Goal: Transaction & Acquisition: Purchase product/service

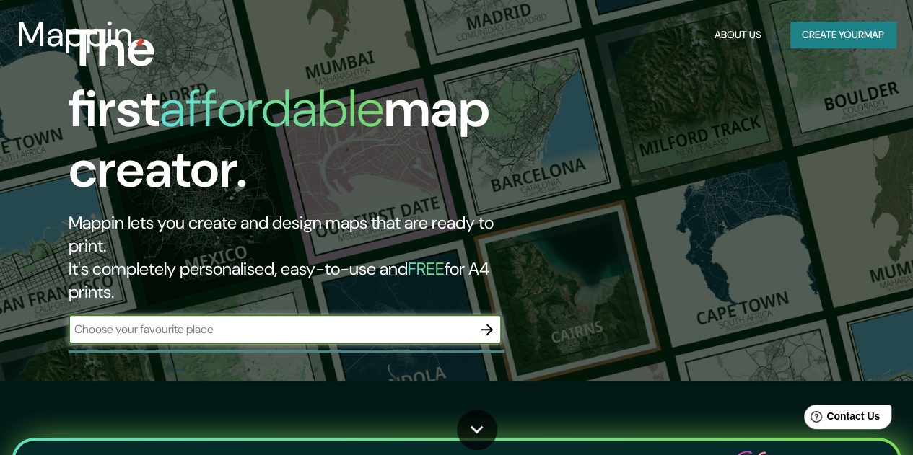
scroll to position [75, 0]
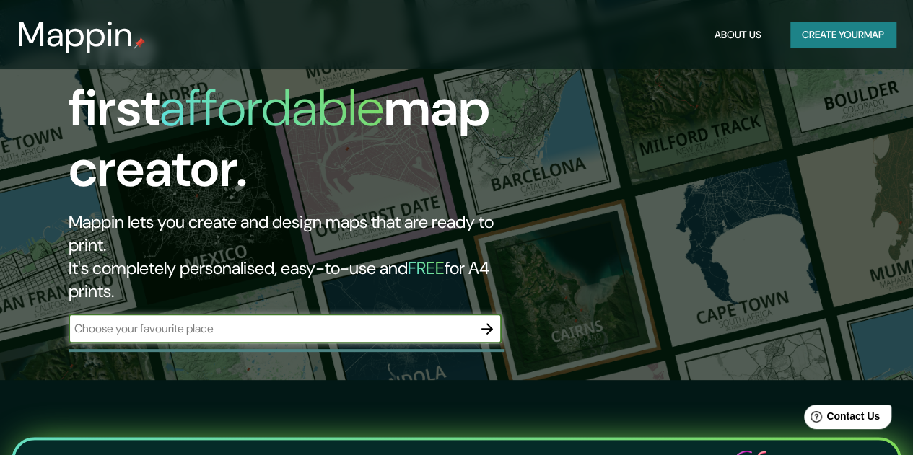
click at [209, 320] on input "text" at bounding box center [271, 328] width 404 height 17
click at [811, 25] on button "Create your map" at bounding box center [842, 35] width 105 height 27
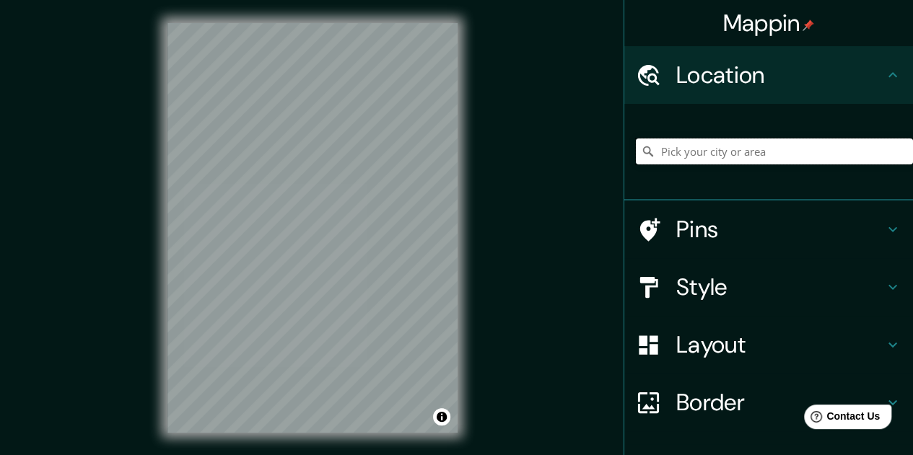
click at [674, 149] on input "Pick your city or area" at bounding box center [774, 152] width 277 height 26
click at [730, 148] on input "[GEOGRAPHIC_DATA]" at bounding box center [774, 152] width 277 height 26
click at [745, 149] on input "[GEOGRAPHIC_DATA], [GEOGRAPHIC_DATA], provincia [PERSON_NAME][GEOGRAPHIC_DATA],…" at bounding box center [774, 152] width 277 height 26
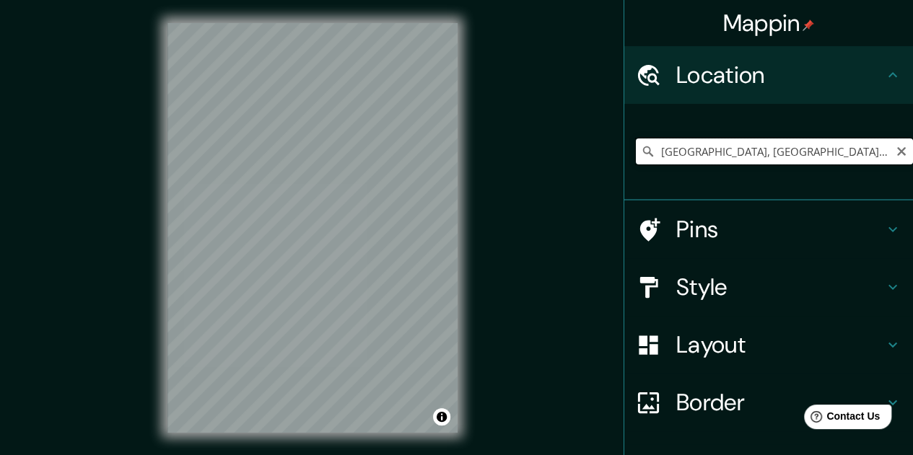
click at [745, 149] on input "[GEOGRAPHIC_DATA], [GEOGRAPHIC_DATA], provincia [PERSON_NAME][GEOGRAPHIC_DATA],…" at bounding box center [774, 152] width 277 height 26
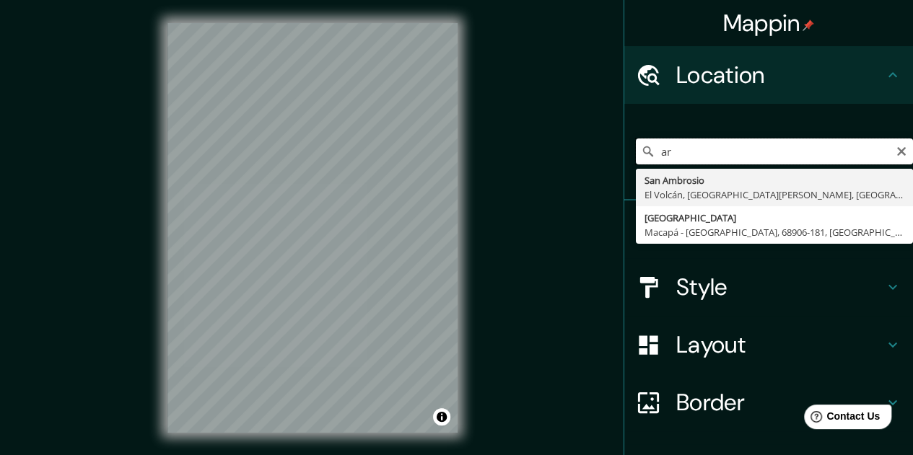
type input "a"
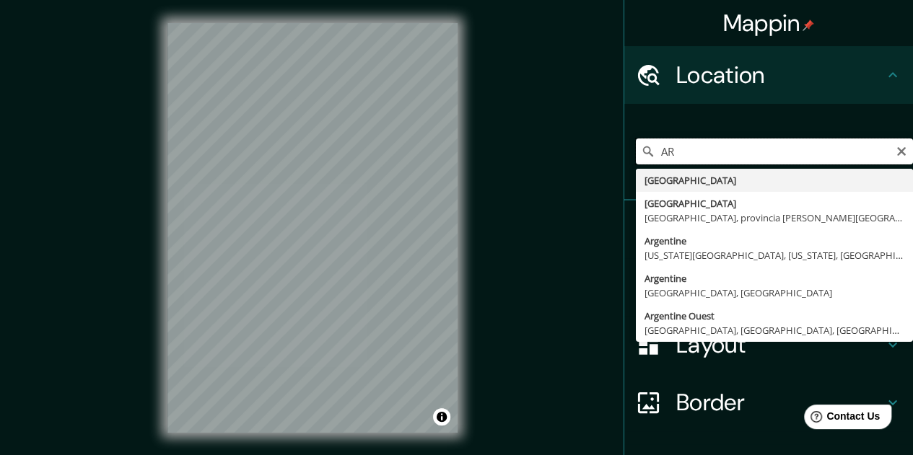
type input "A"
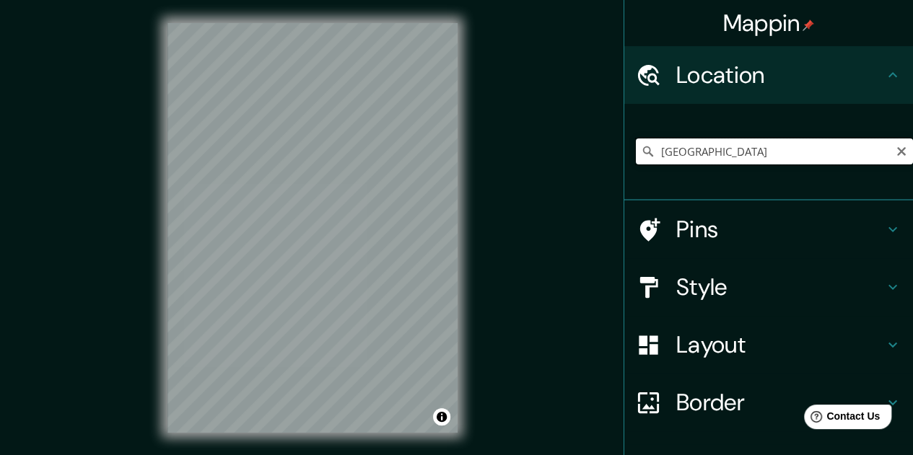
click at [730, 154] on input "[GEOGRAPHIC_DATA]" at bounding box center [774, 152] width 277 height 26
click at [791, 241] on h4 "Pins" at bounding box center [780, 229] width 208 height 29
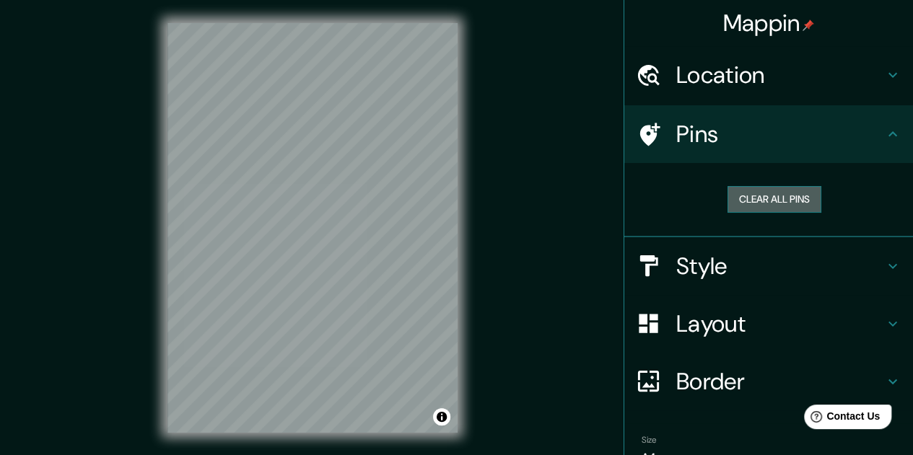
click at [764, 200] on button "Clear all pins" at bounding box center [775, 199] width 94 height 27
click at [705, 139] on h4 "Pins" at bounding box center [780, 134] width 208 height 29
click at [741, 195] on button "Clear all pins" at bounding box center [775, 199] width 94 height 27
click at [728, 262] on h4 "Style" at bounding box center [780, 266] width 208 height 29
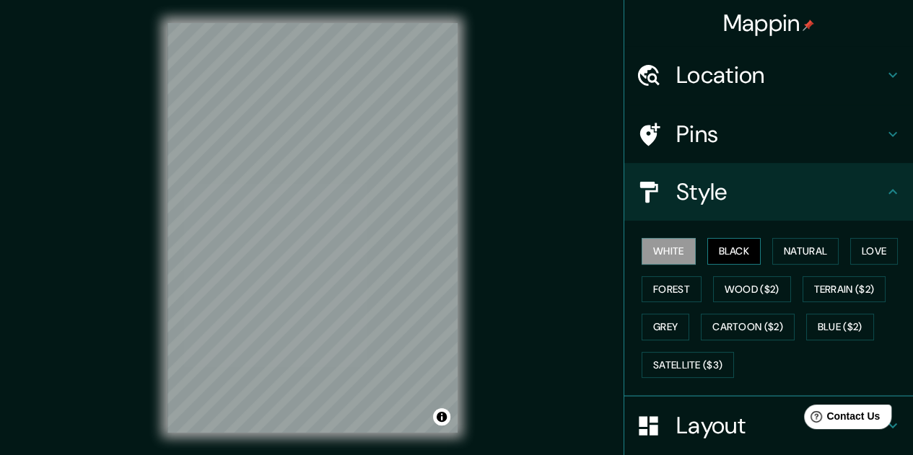
click at [727, 250] on button "Black" at bounding box center [734, 251] width 54 height 27
click at [782, 256] on button "Natural" at bounding box center [805, 251] width 66 height 27
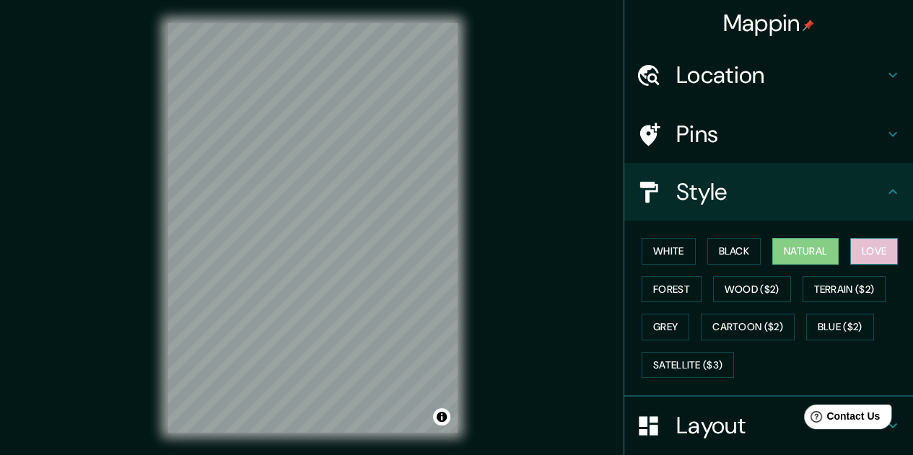
click at [863, 241] on button "Love" at bounding box center [874, 251] width 48 height 27
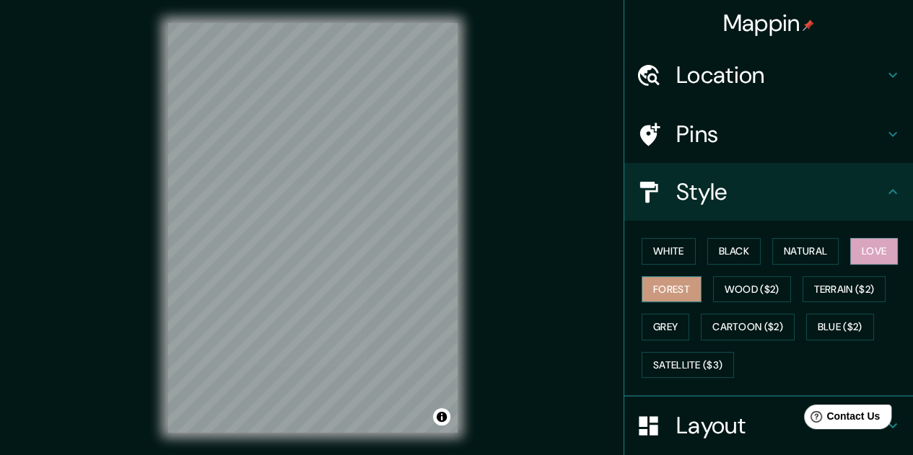
click at [670, 282] on button "Forest" at bounding box center [672, 289] width 60 height 27
click at [722, 290] on button "Wood ($2)" at bounding box center [752, 289] width 78 height 27
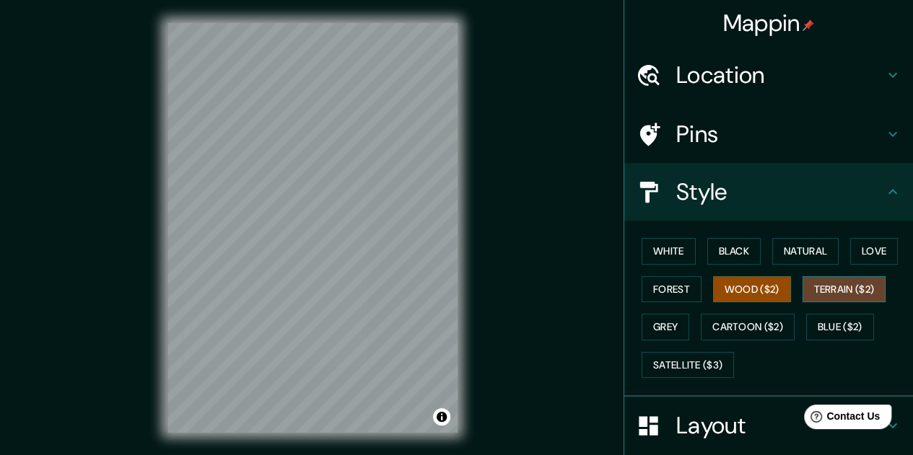
click at [811, 287] on button "Terrain ($2)" at bounding box center [845, 289] width 84 height 27
click at [821, 318] on button "Blue ($2)" at bounding box center [840, 327] width 68 height 27
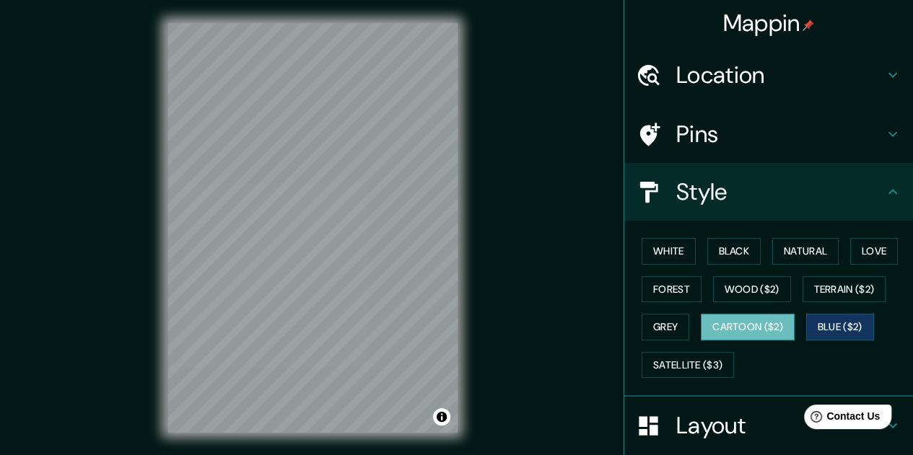
click at [722, 323] on button "Cartoon ($2)" at bounding box center [748, 327] width 94 height 27
click at [663, 322] on button "Grey" at bounding box center [666, 327] width 48 height 27
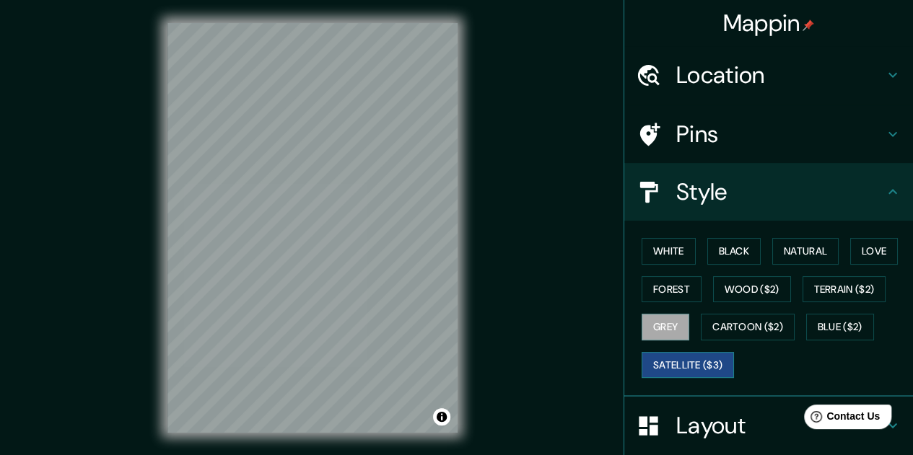
click at [715, 357] on button "Satellite ($3)" at bounding box center [688, 365] width 92 height 27
click at [674, 250] on button "White" at bounding box center [669, 251] width 54 height 27
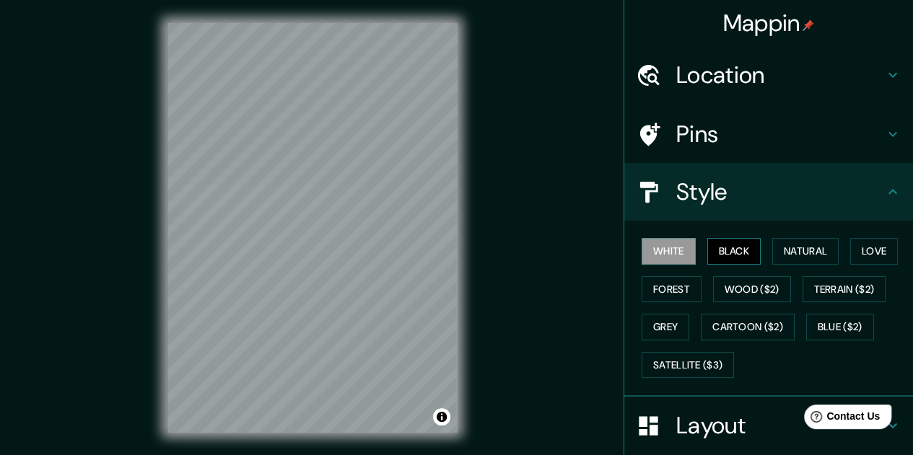
click at [717, 253] on button "Black" at bounding box center [734, 251] width 54 height 27
click at [788, 252] on button "Natural" at bounding box center [805, 251] width 66 height 27
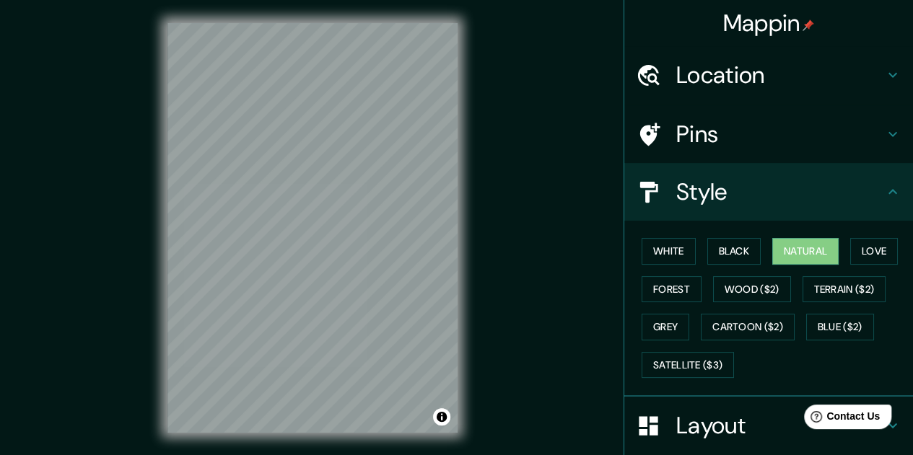
click at [689, 79] on h4 "Location" at bounding box center [780, 75] width 208 height 29
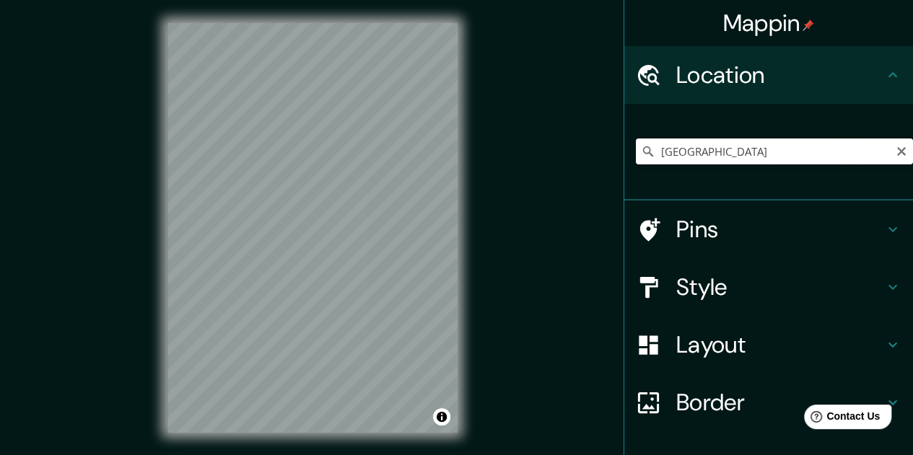
click at [735, 140] on input "[GEOGRAPHIC_DATA]" at bounding box center [774, 152] width 277 height 26
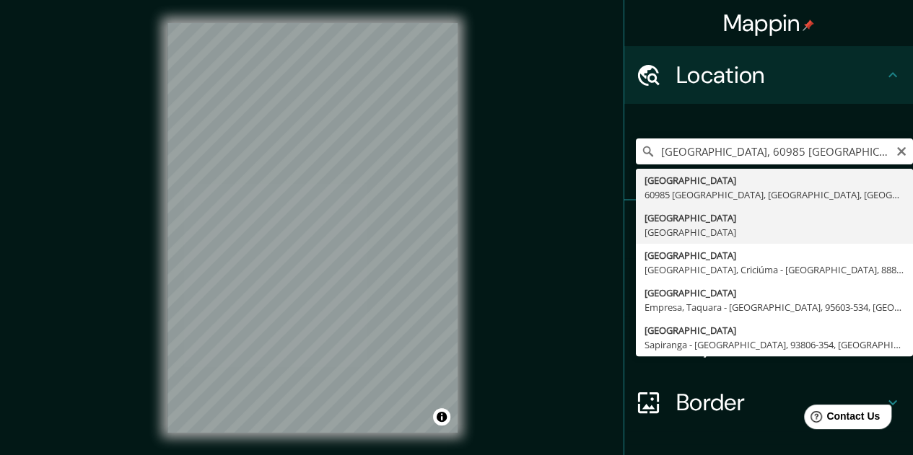
type input "[GEOGRAPHIC_DATA], [GEOGRAPHIC_DATA]"
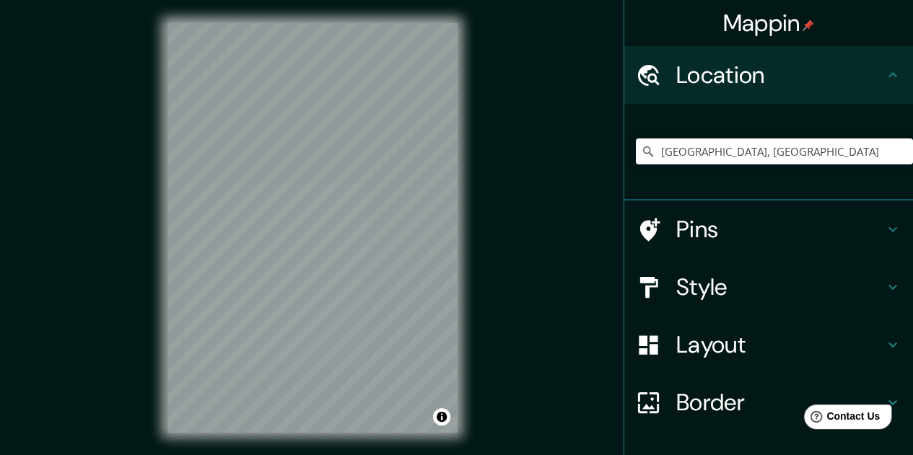
click at [676, 340] on h4 "Layout" at bounding box center [780, 345] width 208 height 29
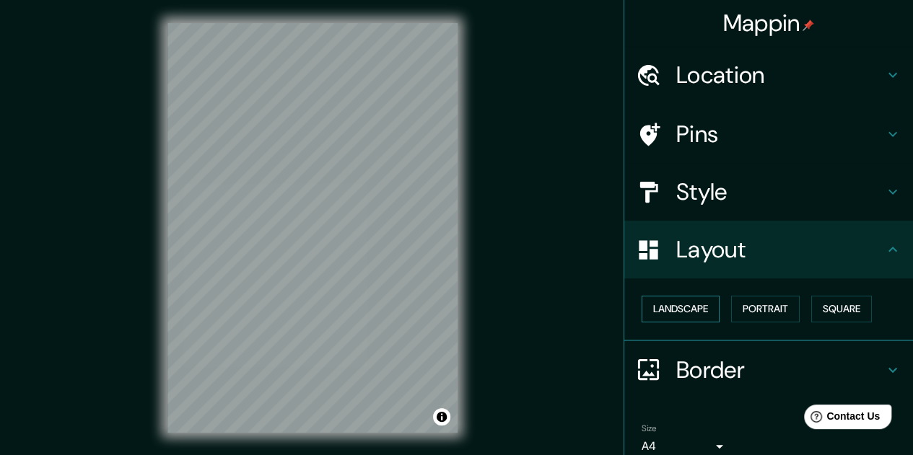
click at [677, 307] on button "Landscape" at bounding box center [681, 309] width 78 height 27
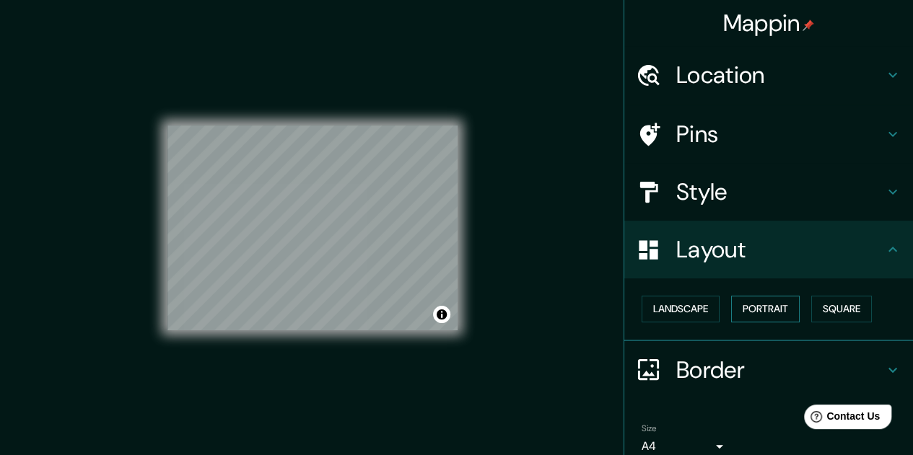
click at [752, 311] on button "Portrait" at bounding box center [765, 309] width 69 height 27
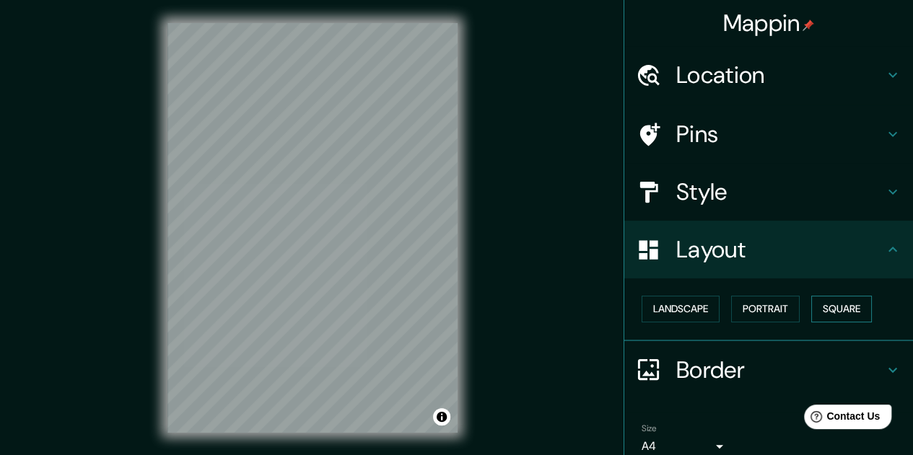
click at [832, 313] on button "Square" at bounding box center [841, 309] width 61 height 27
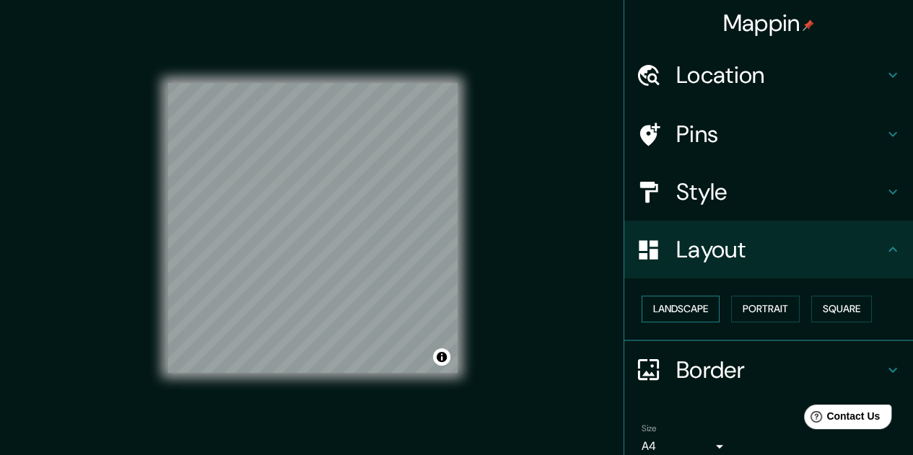
click at [697, 313] on button "Landscape" at bounding box center [681, 309] width 78 height 27
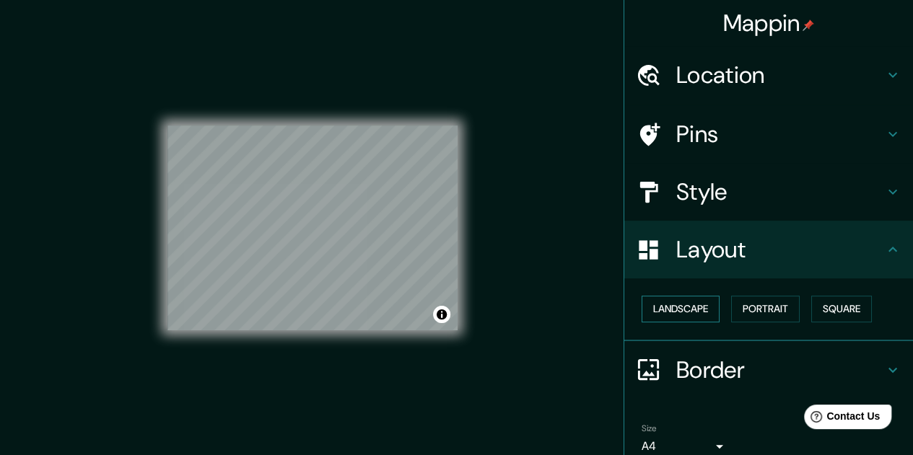
scroll to position [62, 0]
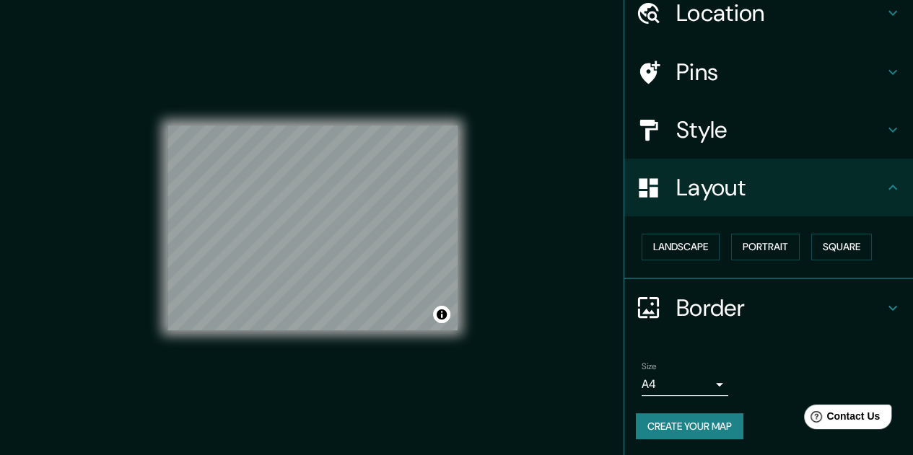
click at [718, 131] on h4 "Style" at bounding box center [780, 129] width 208 height 29
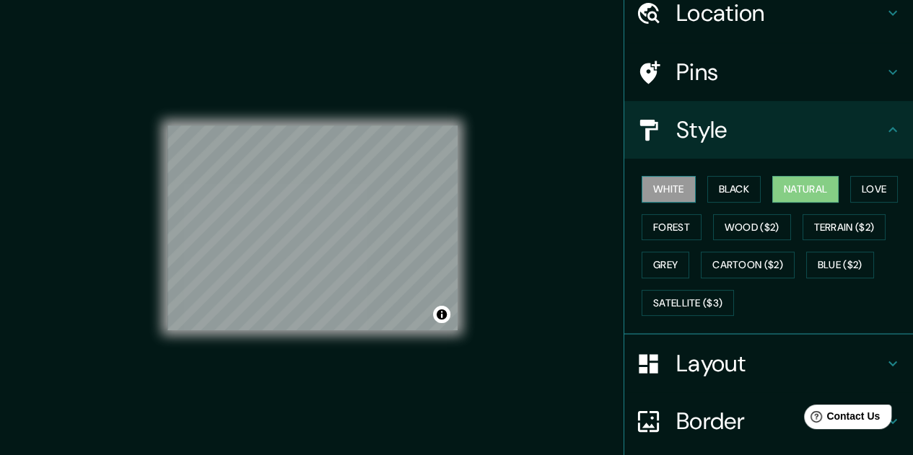
click at [644, 185] on button "White" at bounding box center [669, 189] width 54 height 27
click at [707, 196] on button "Black" at bounding box center [734, 189] width 54 height 27
